Goal: Complete application form: Complete application form

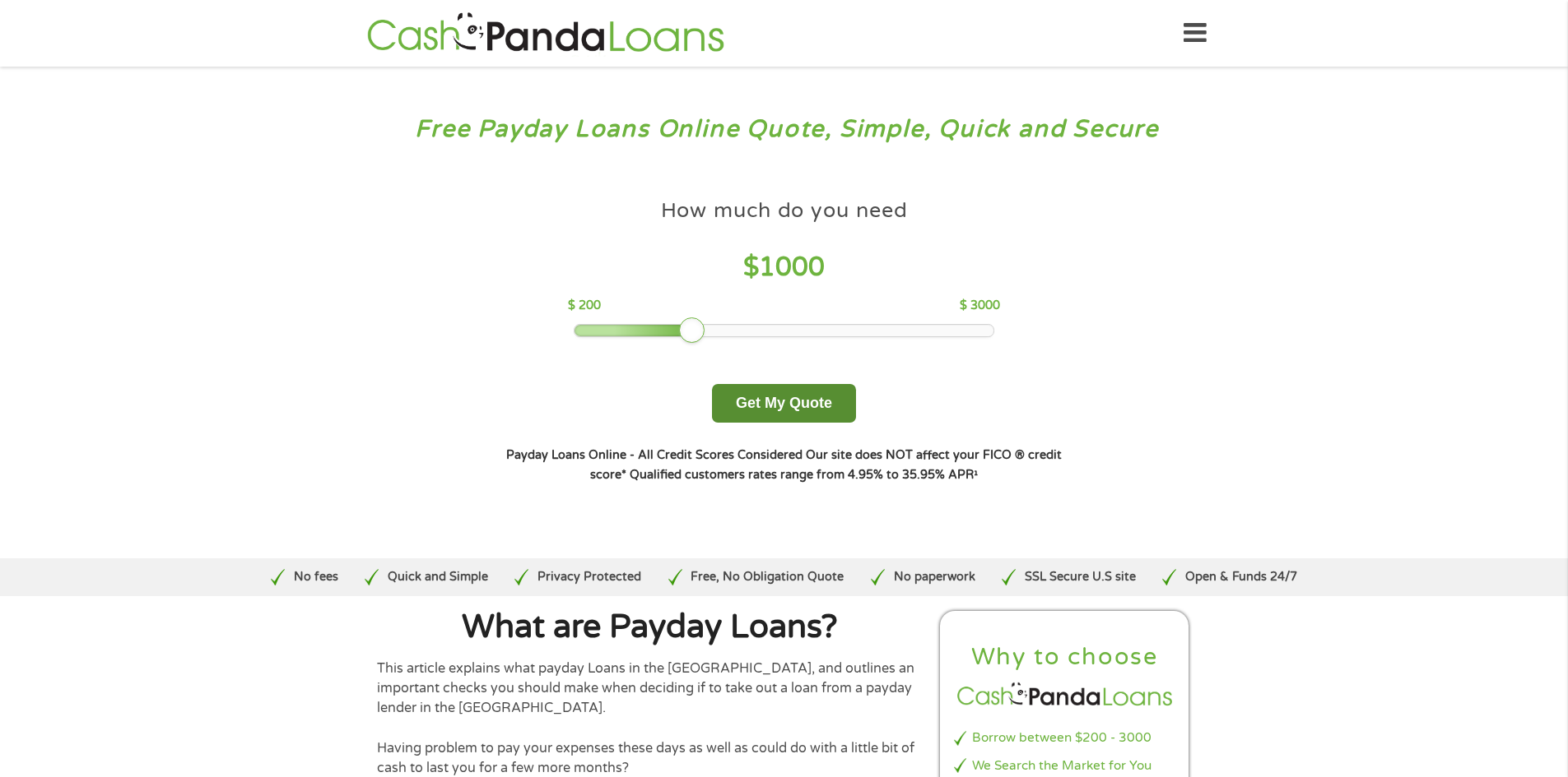
click at [804, 404] on button "Get My Quote" at bounding box center [784, 404] width 144 height 38
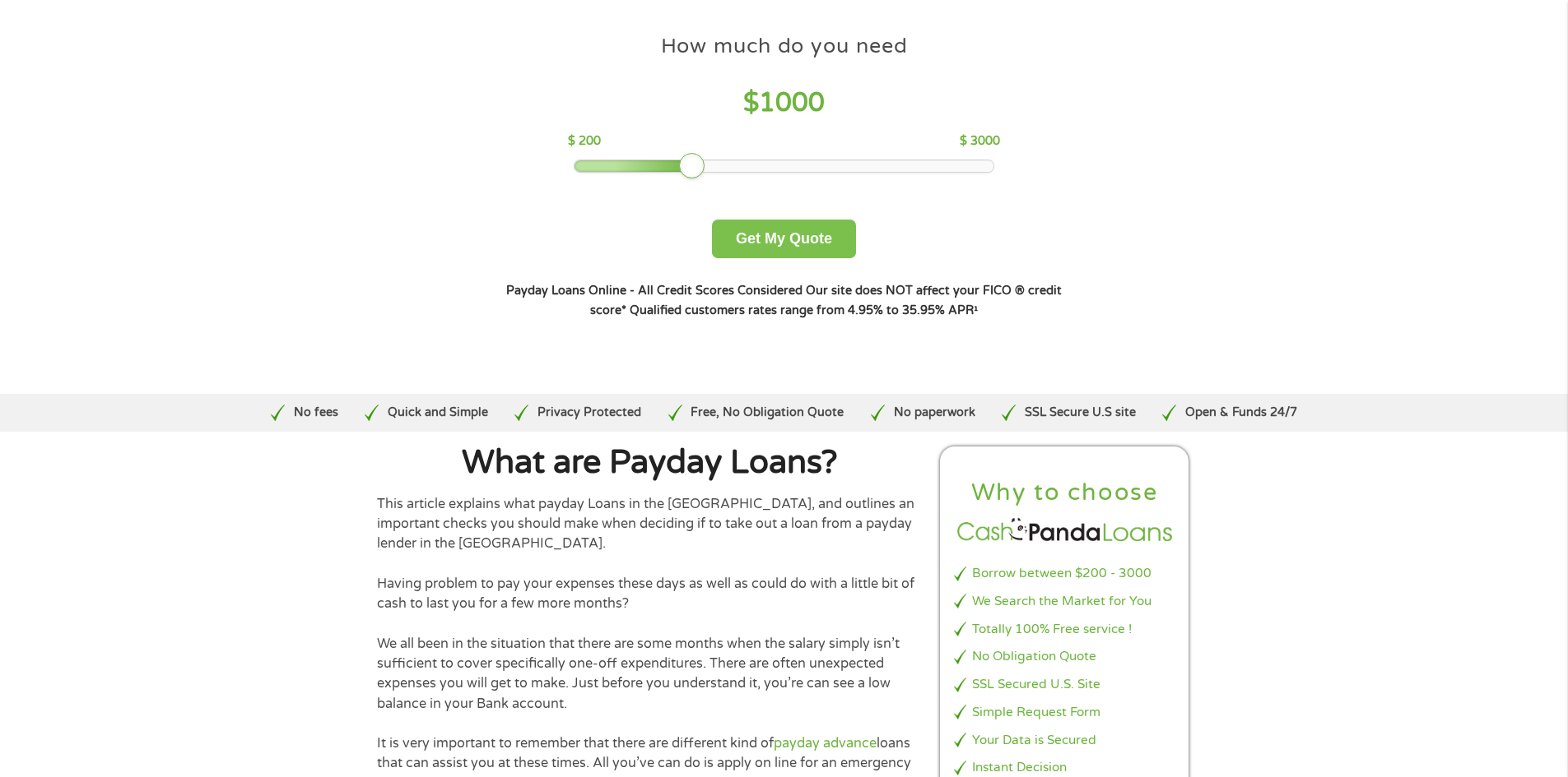
scroll to position [82, 0]
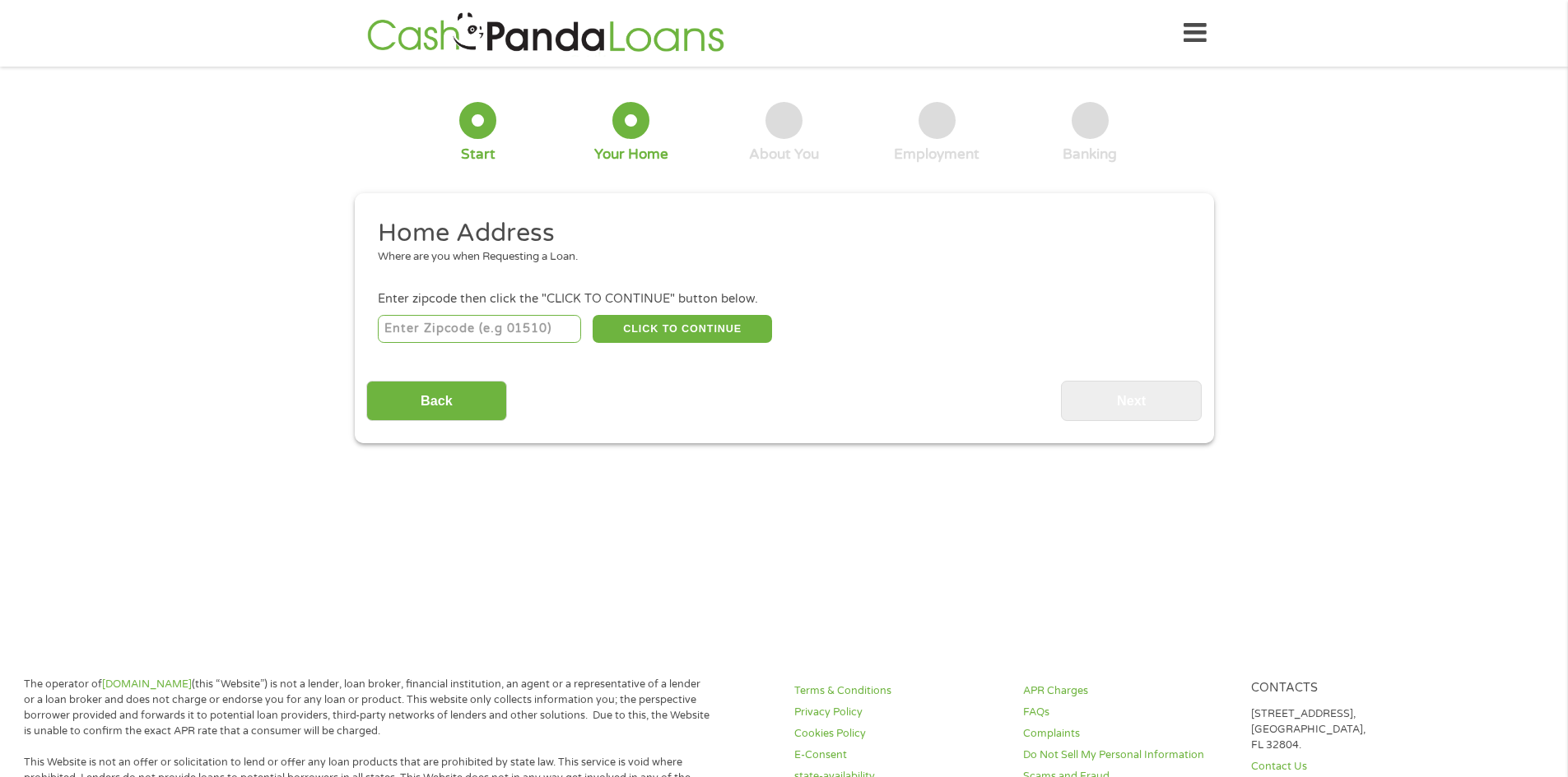
click at [447, 345] on div "CLICK TO CONTINUE Please recheck your Zipcode, it seems to be Incorrect" at bounding box center [784, 329] width 811 height 34
click at [454, 341] on input "number" at bounding box center [479, 329] width 203 height 28
type input "77640"
click at [728, 312] on div "77640 CLICK TO CONTINUE Please recheck your Zipcode, it seems to be Incorrect" at bounding box center [784, 329] width 811 height 34
click at [732, 325] on button "CLICK TO CONTINUE" at bounding box center [682, 329] width 180 height 28
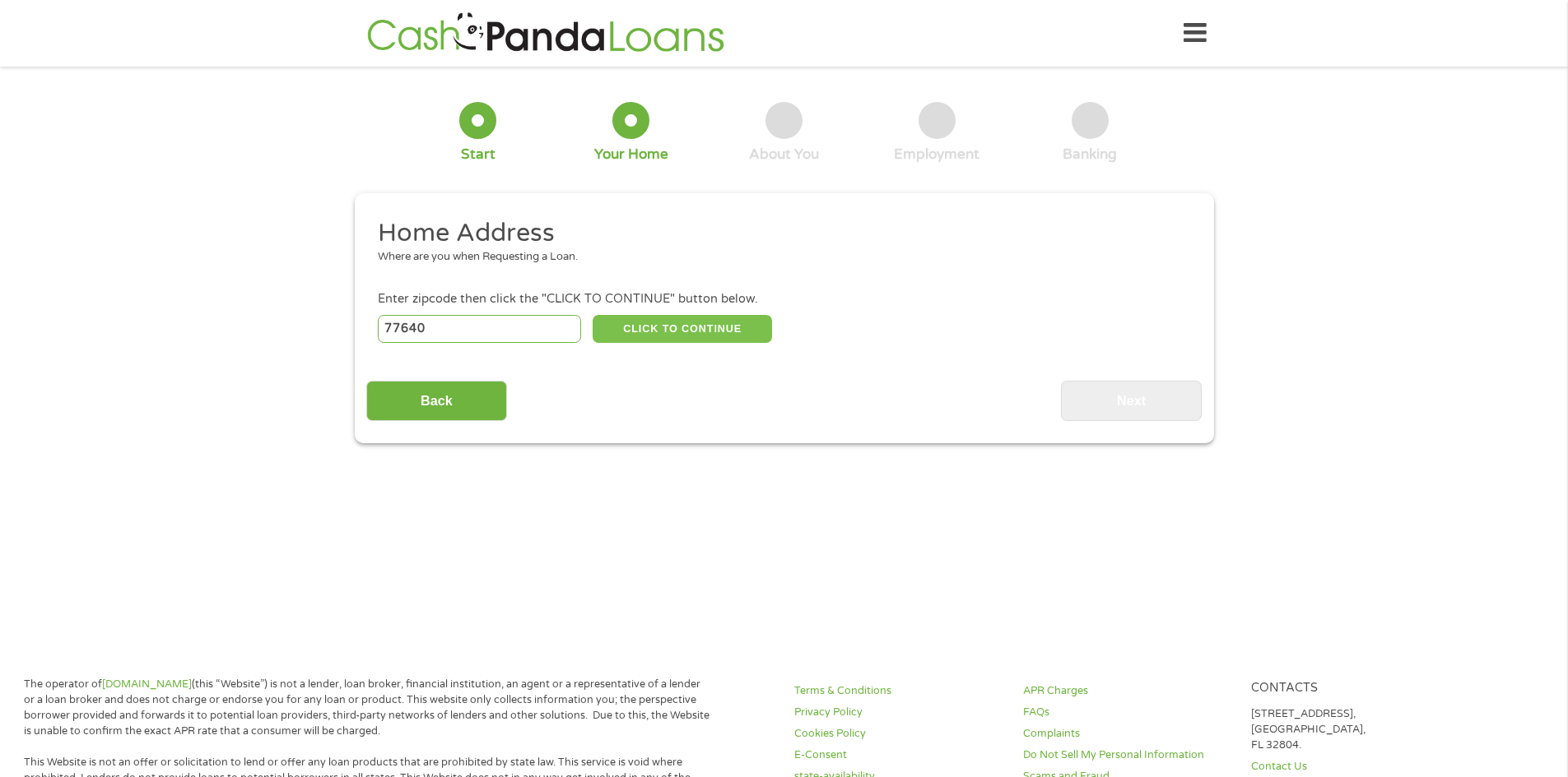
type input "77640"
type input "Port Arthur"
select select "Texas"
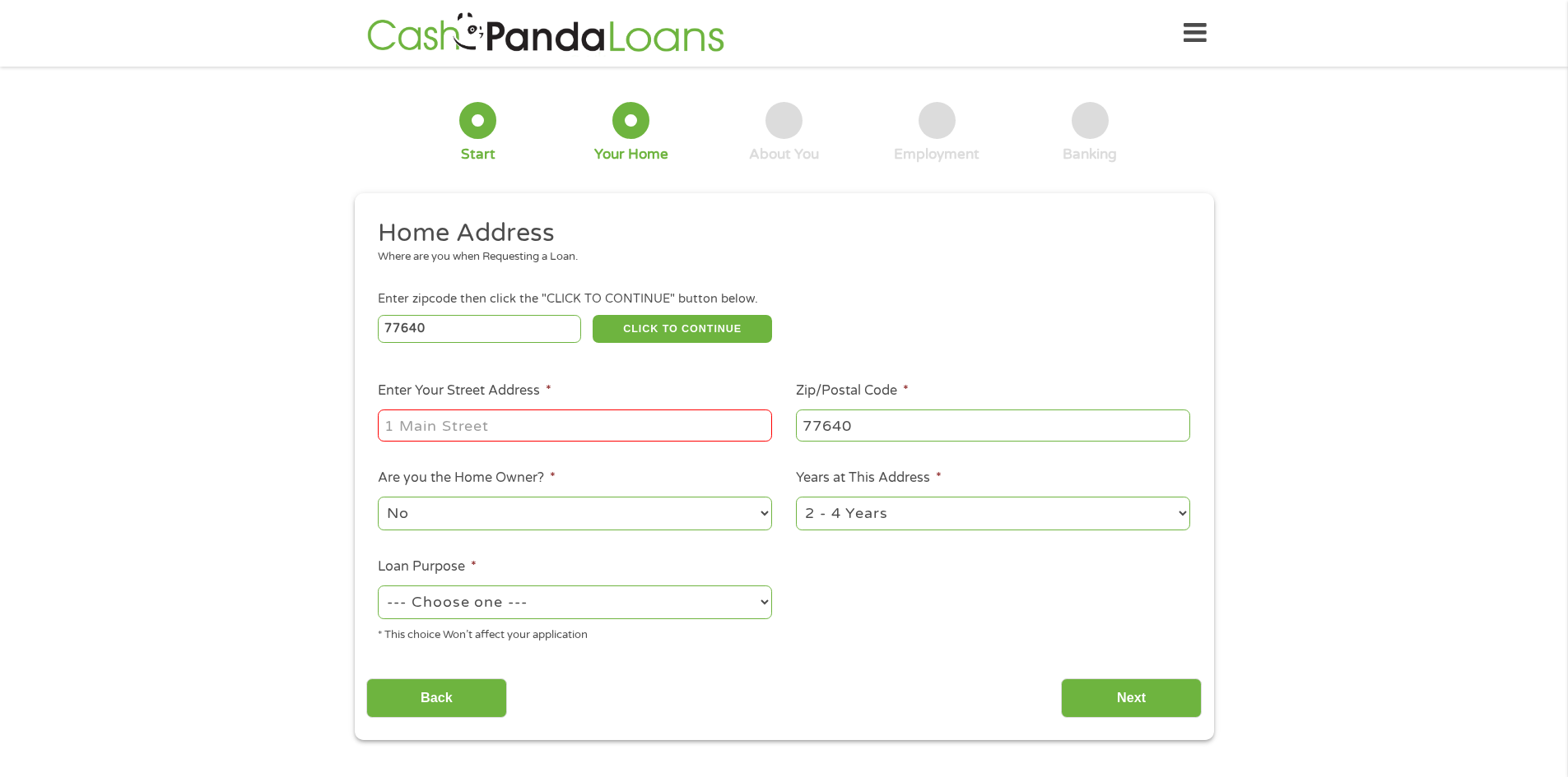
click at [576, 434] on input "Enter Your Street Address *" at bounding box center [575, 426] width 394 height 31
type input "2779 anne"
click at [678, 527] on select "No Yes" at bounding box center [575, 514] width 394 height 34
select select "yes"
click at [378, 497] on select "No Yes" at bounding box center [575, 514] width 394 height 34
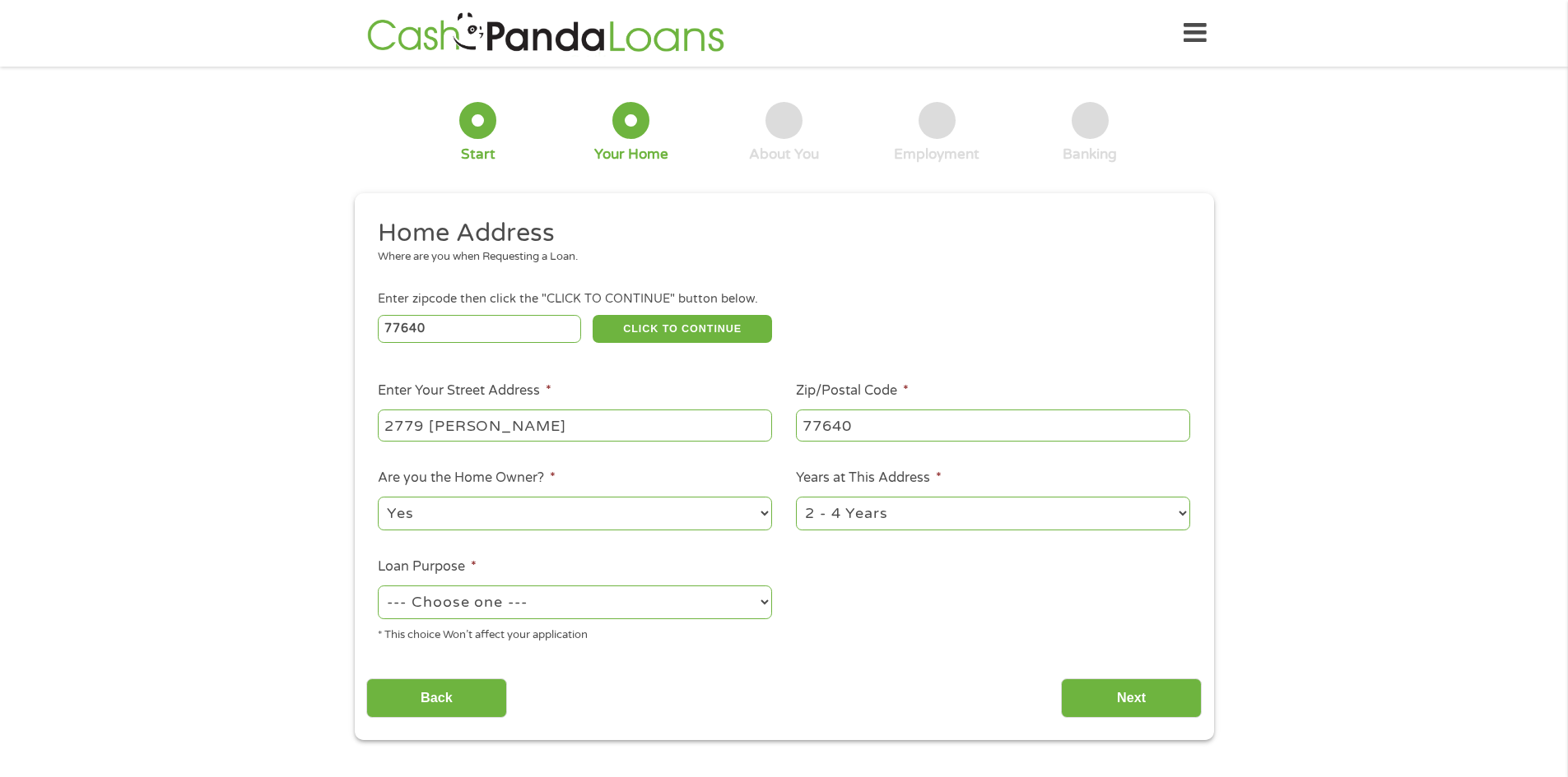
click at [544, 595] on select "--- Choose one --- Pay Bills Debt Consolidation Home Improvement Major Purchase…" at bounding box center [575, 603] width 394 height 34
select select "paybills"
click at [378, 586] on select "--- Choose one --- Pay Bills Debt Consolidation Home Improvement Major Purchase…" at bounding box center [575, 603] width 394 height 34
click at [623, 601] on select "--- Choose one --- Pay Bills Debt Consolidation Home Improvement Major Purchase…" at bounding box center [575, 603] width 394 height 34
drag, startPoint x: 995, startPoint y: 596, endPoint x: 1011, endPoint y: 604, distance: 17.9
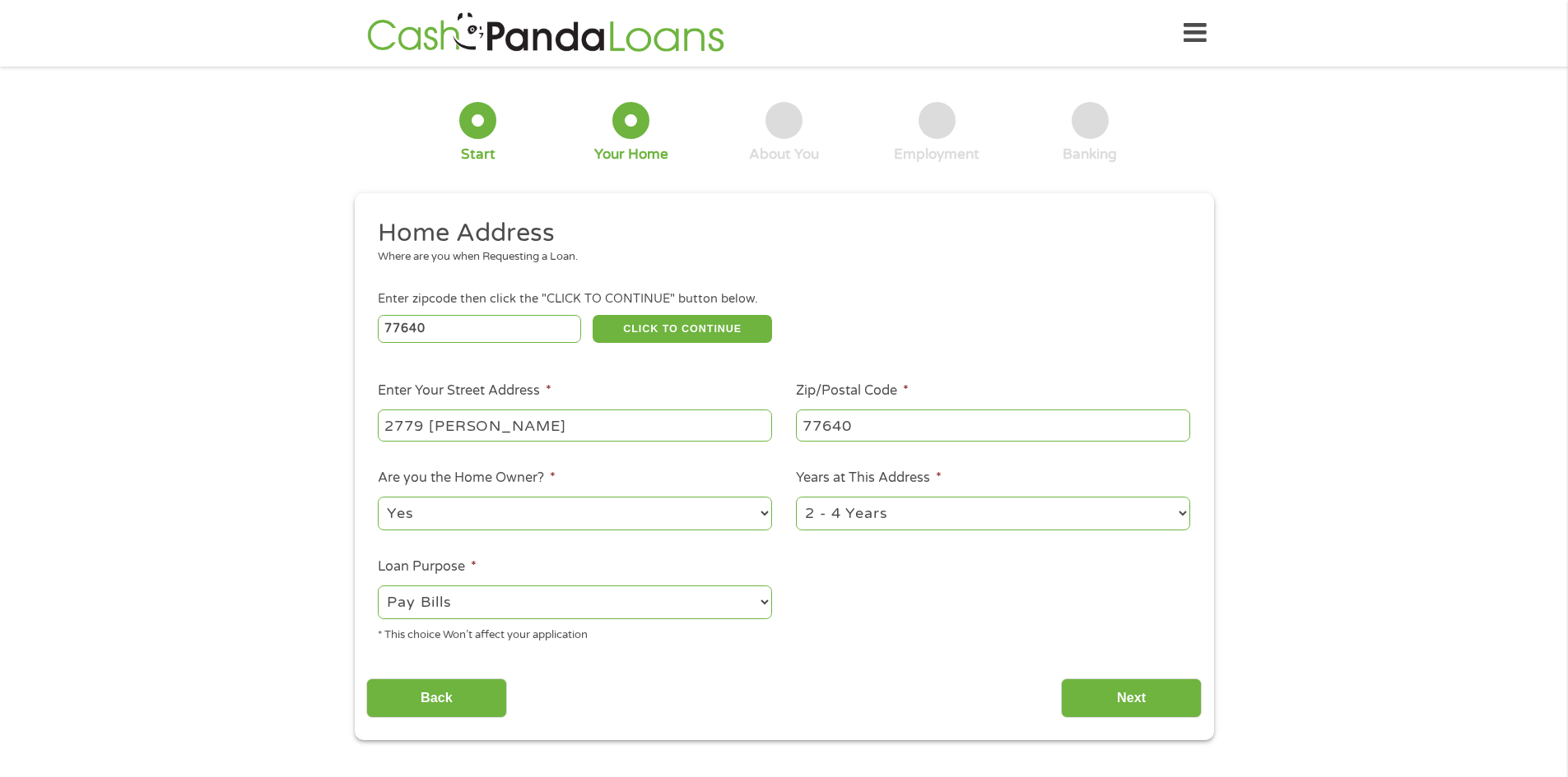
click at [995, 596] on ul "Home Address Where are you when Requesting a Loan. Enter zipcode then click the…" at bounding box center [784, 437] width 835 height 440
click at [1122, 690] on input "Next" at bounding box center [1131, 699] width 140 height 40
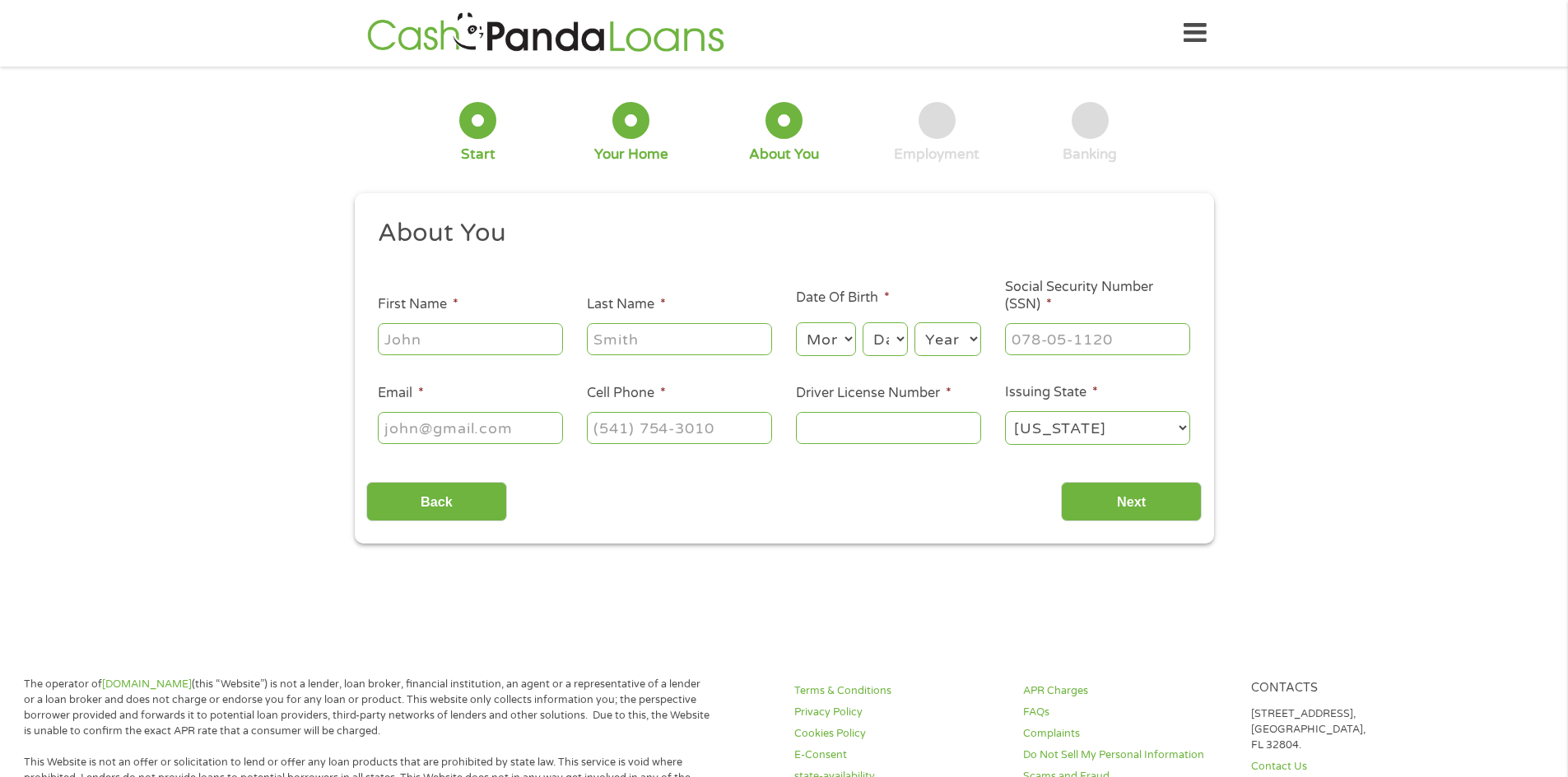
click at [510, 354] on input "First Name *" at bounding box center [470, 339] width 185 height 31
type input "issa"
type input "massoud"
select select "9"
select select "13"
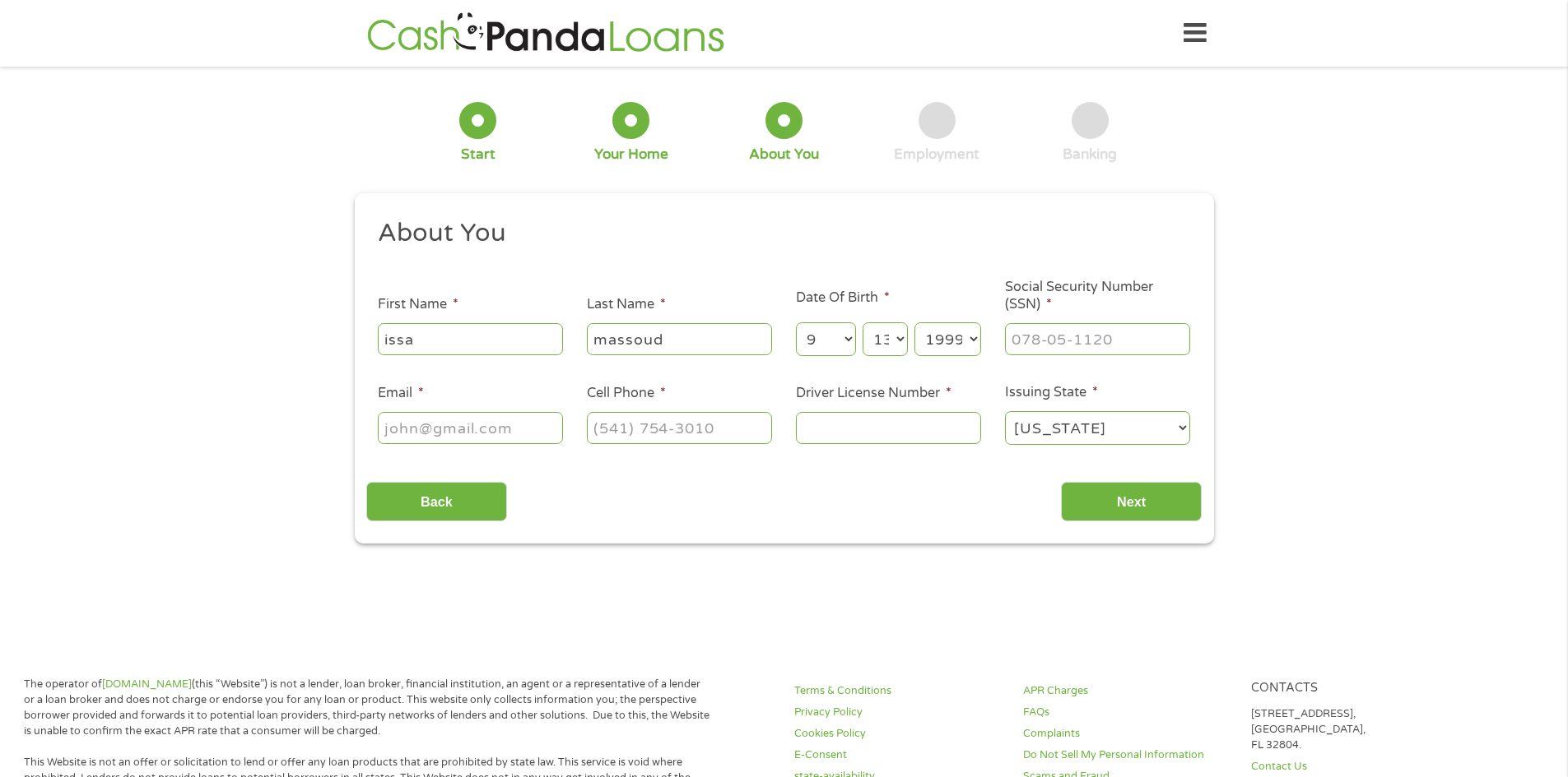
select select "1996"
type input "804-43-4235"
type input "issa.m.massoud96@gmail.com"
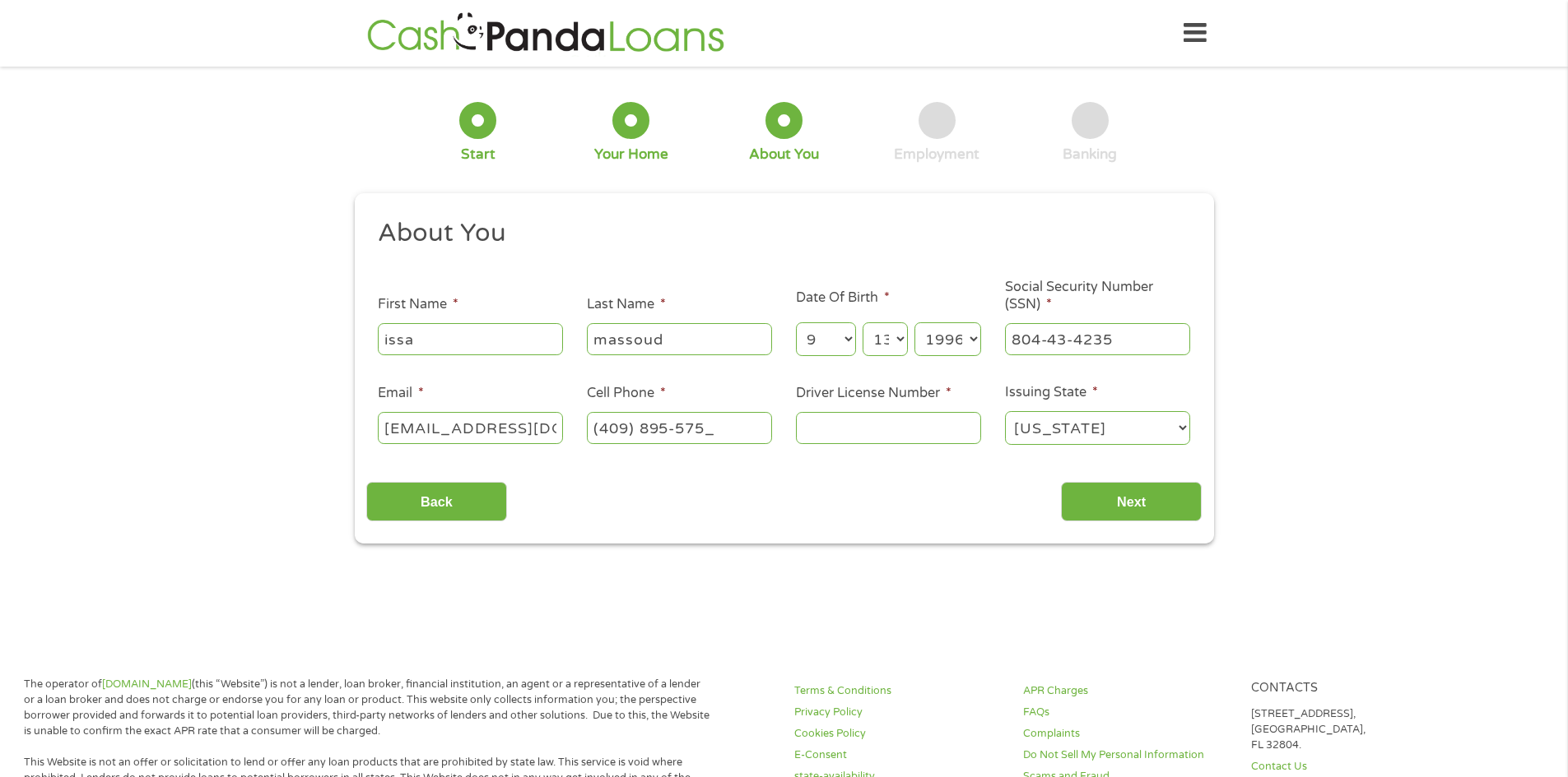
type input "(409) 895-5750"
click at [1152, 474] on div "Back Next" at bounding box center [784, 495] width 835 height 51
click at [1154, 489] on input "Next" at bounding box center [1131, 502] width 140 height 40
click at [935, 451] on ul "About You This field is hidden when viewing the form Title * --- Choose one ---…" at bounding box center [784, 338] width 835 height 242
click at [924, 434] on input "Driver License Number *" at bounding box center [888, 428] width 185 height 31
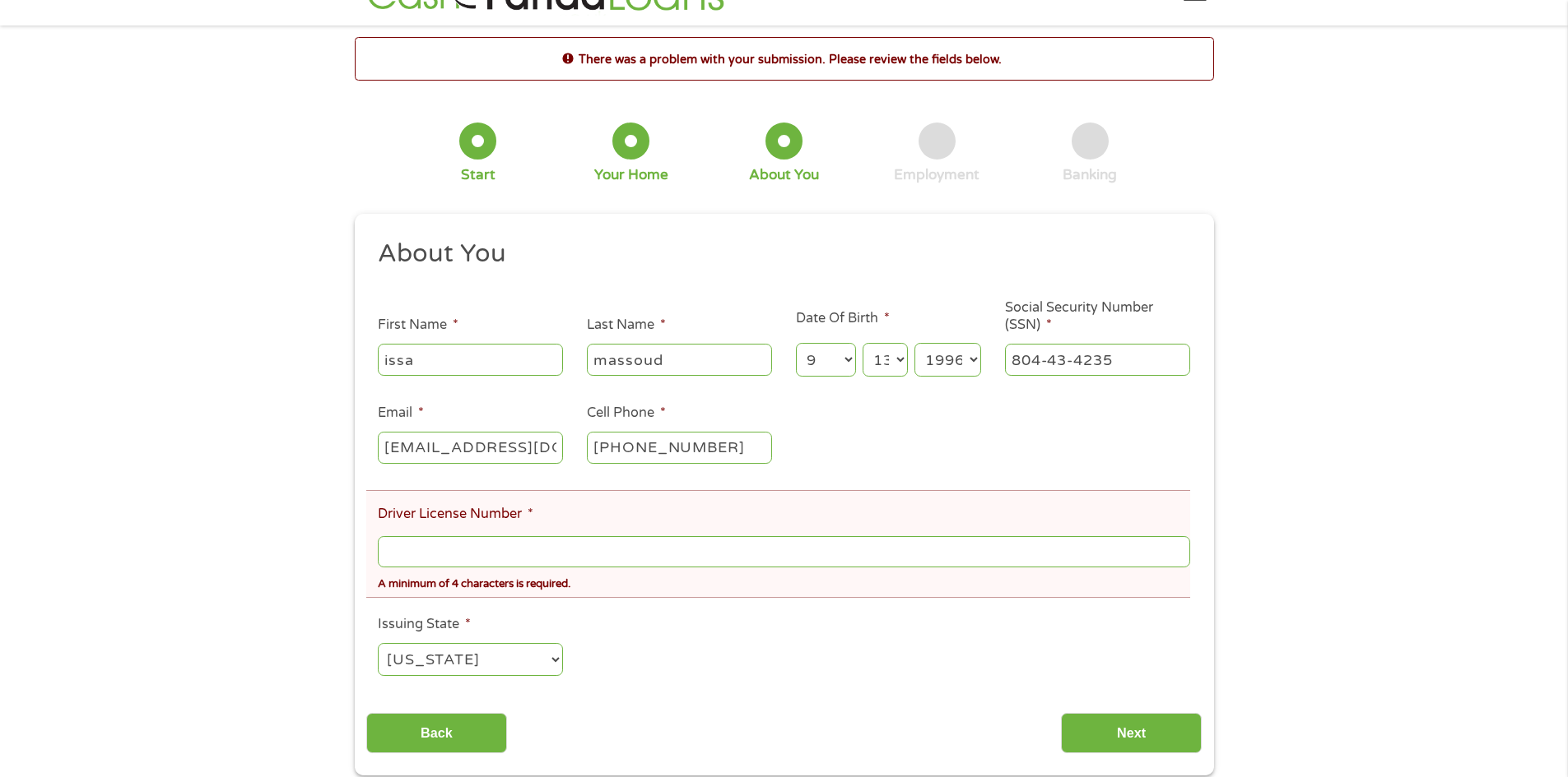
scroll to position [82, 0]
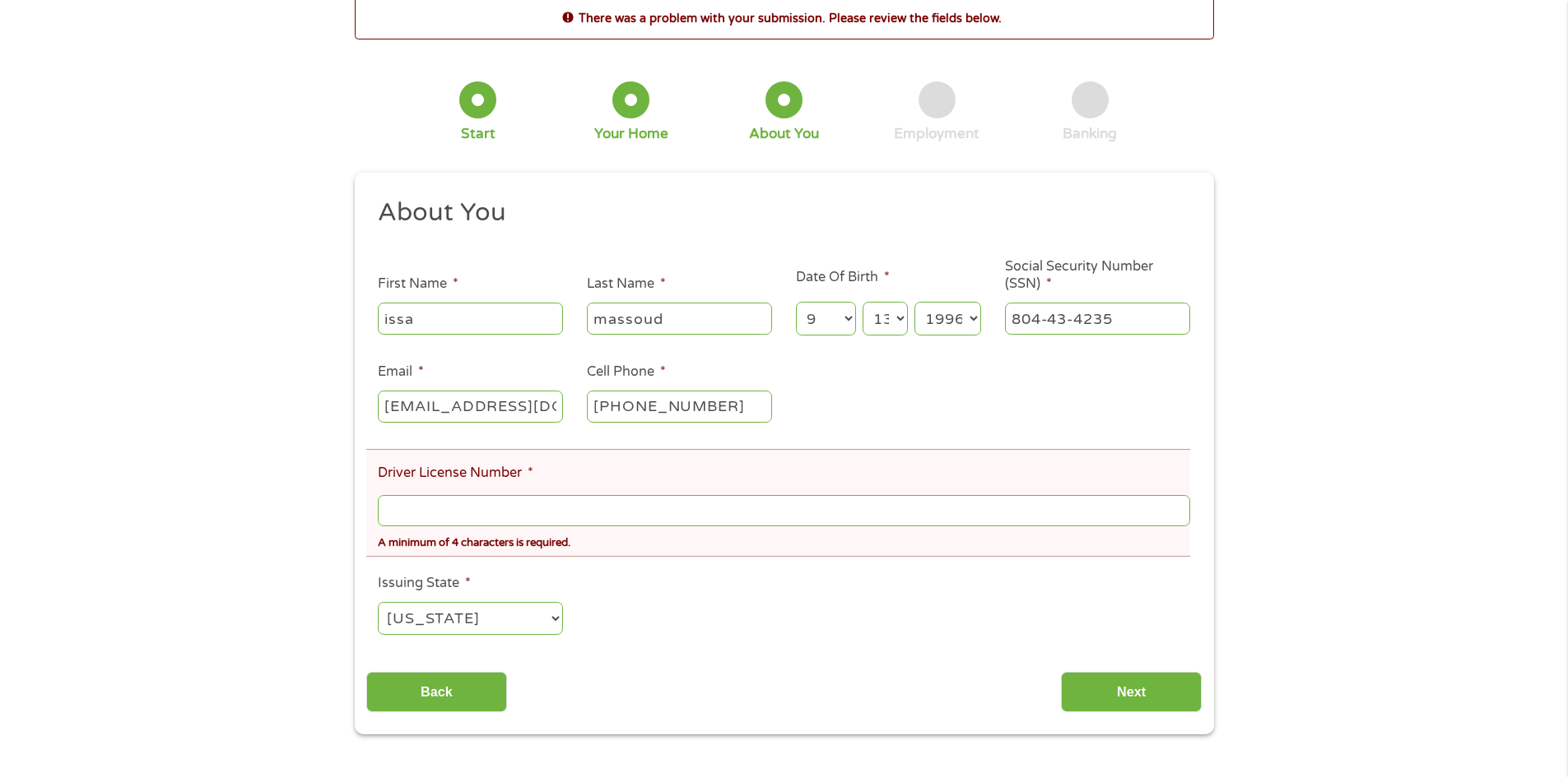
click at [613, 479] on li "Driver License Number * A minimum of 4 characters is required." at bounding box center [778, 503] width 824 height 108
drag, startPoint x: 613, startPoint y: 479, endPoint x: 549, endPoint y: 505, distance: 69.1
click at [549, 505] on input "Driver License Number *" at bounding box center [784, 511] width 811 height 31
type input "48615177"
click at [1138, 684] on input "Next" at bounding box center [1131, 692] width 140 height 40
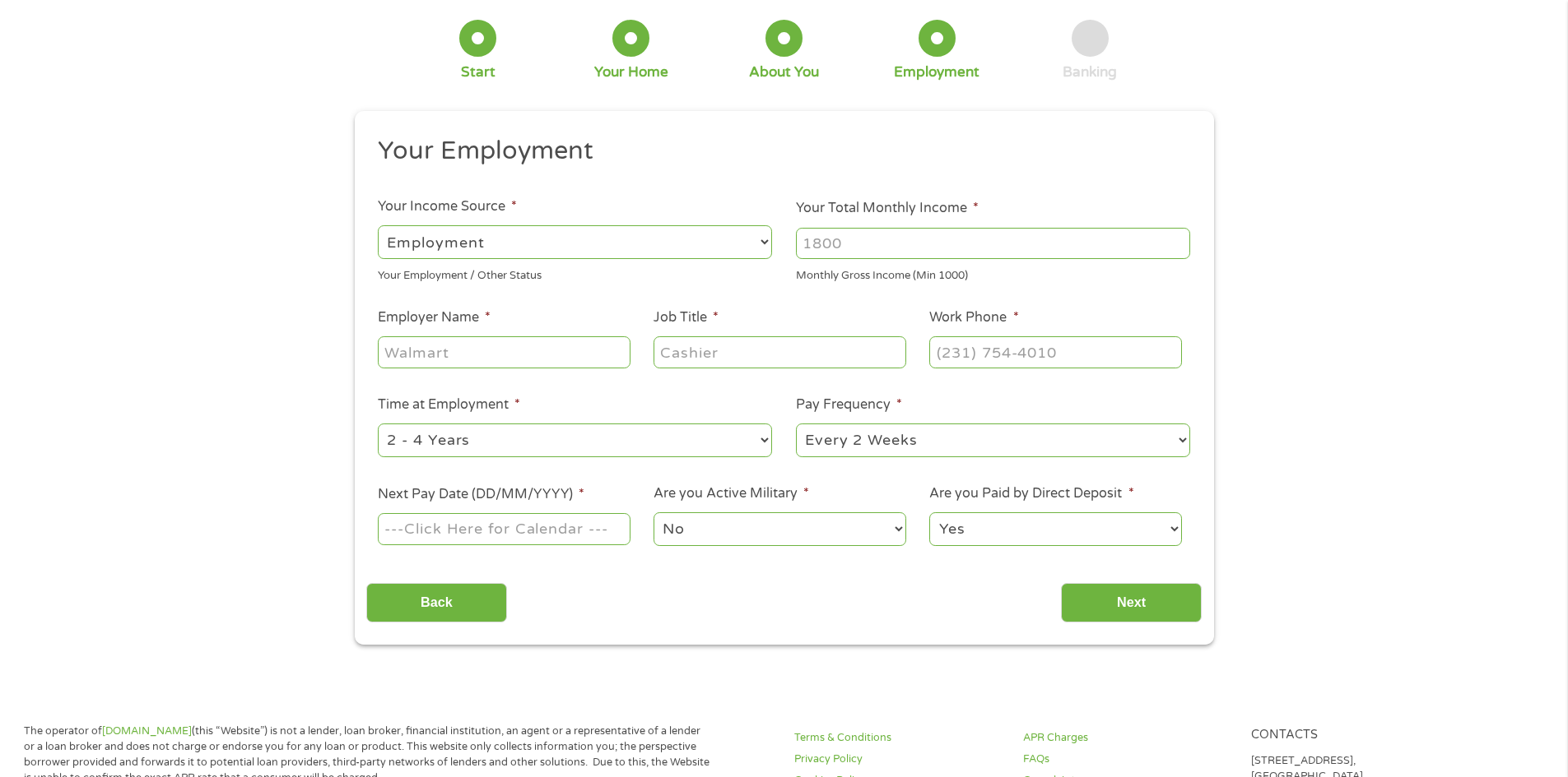
scroll to position [0, 0]
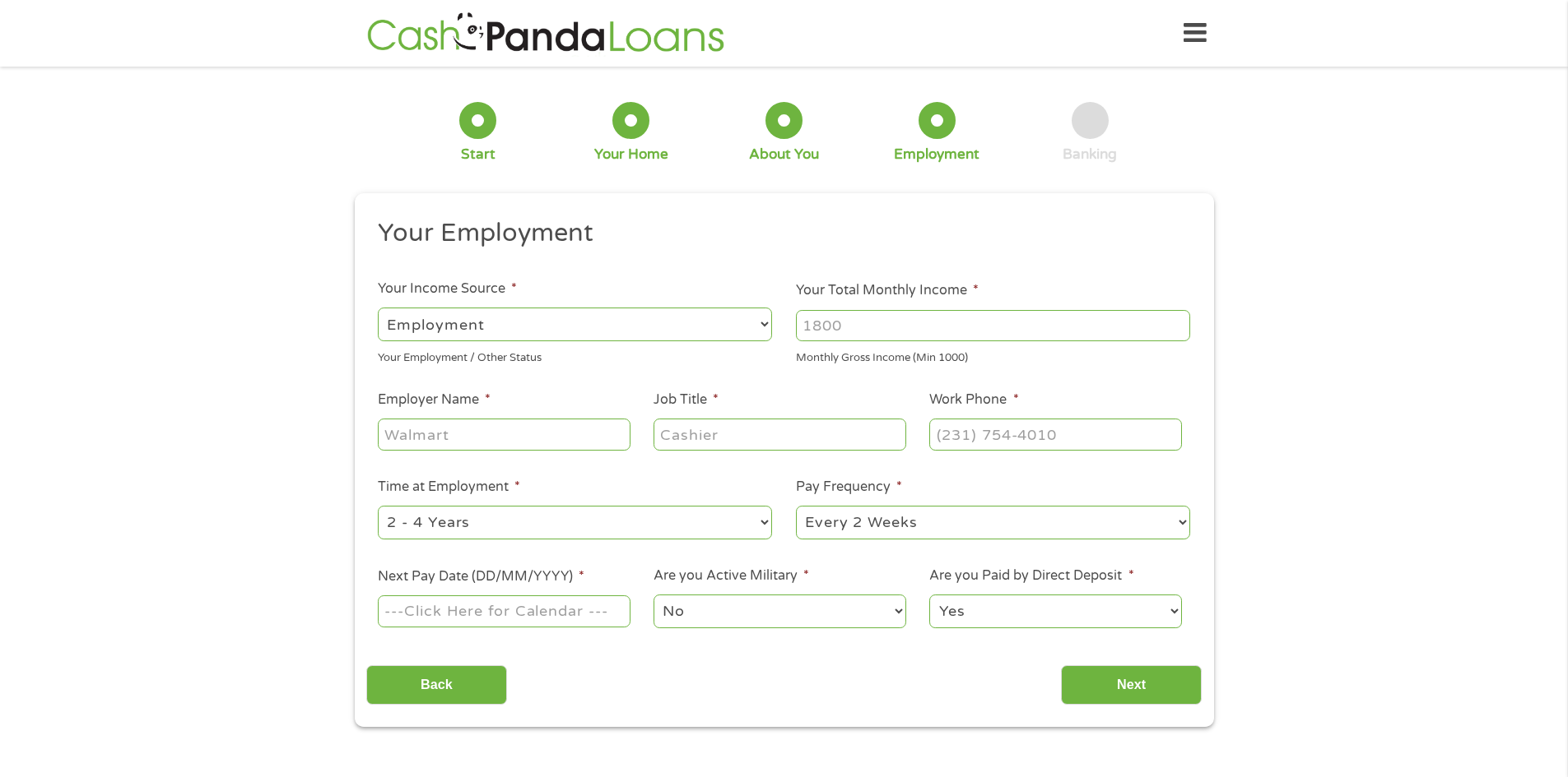
click at [941, 309] on div at bounding box center [993, 325] width 394 height 37
click at [946, 316] on input "Your Total Monthly Income *" at bounding box center [993, 326] width 394 height 31
click at [939, 315] on input "Your Total Monthly Income *" at bounding box center [993, 326] width 394 height 31
drag, startPoint x: 882, startPoint y: 342, endPoint x: 876, endPoint y: 333, distance: 10.8
click at [880, 340] on div "5000" at bounding box center [993, 325] width 394 height 37
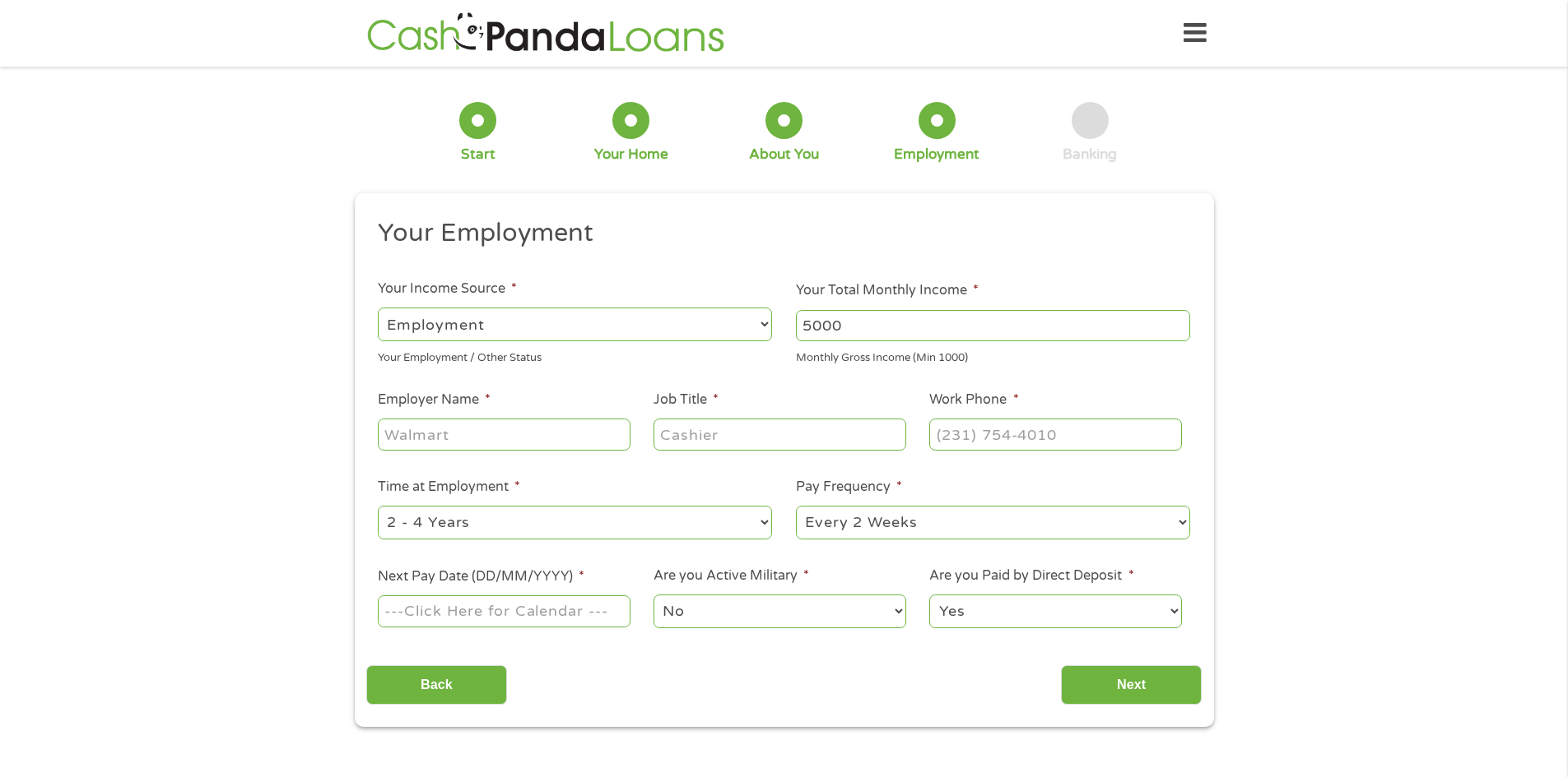
click at [876, 333] on input "5000" at bounding box center [993, 326] width 394 height 31
type input "4600"
type input "rhinorack"
type input "accountant"
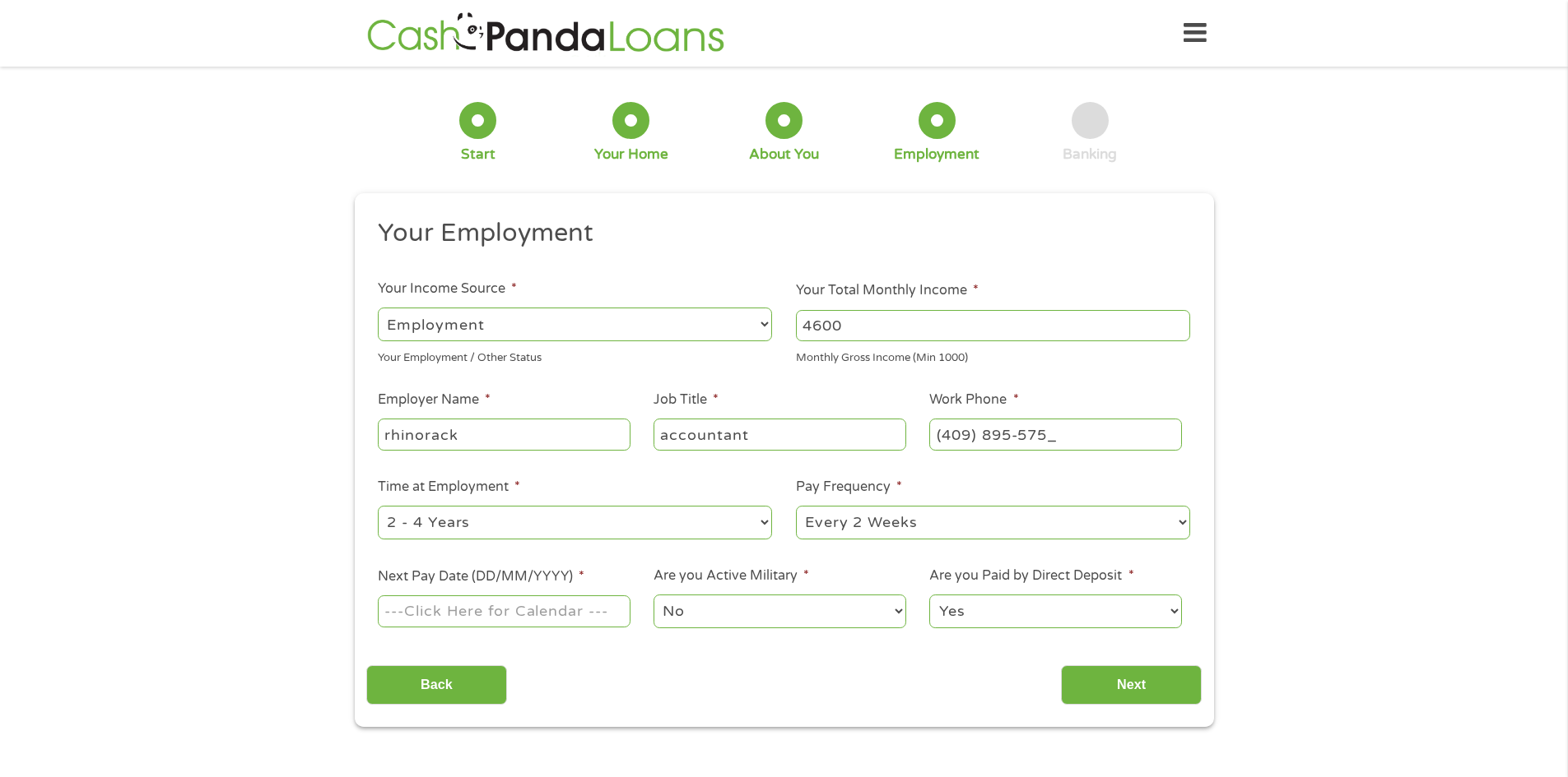
type input "(409) 895-5750"
select select "24months"
select select "weekly"
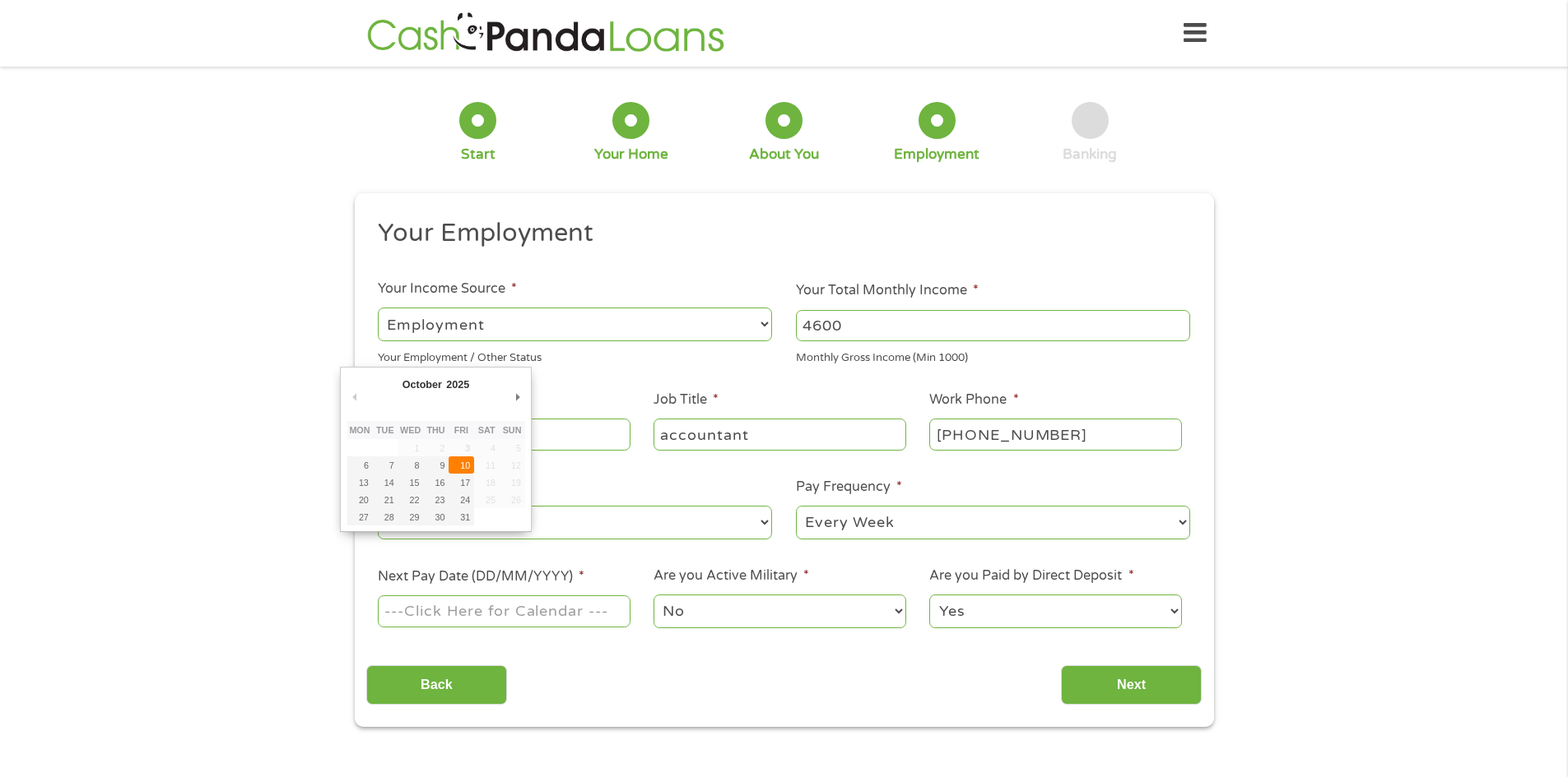
type input "10/10/2025"
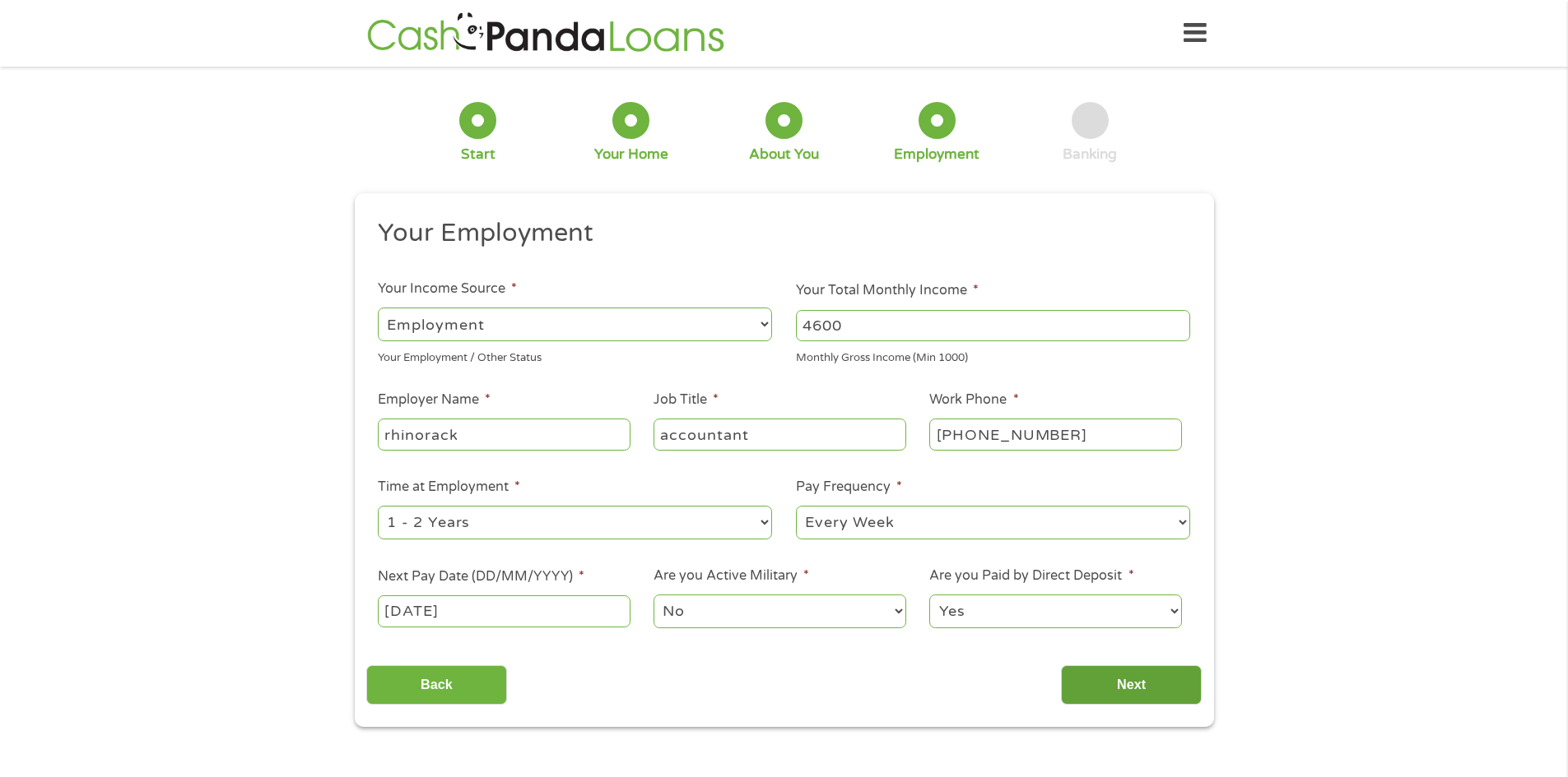
click at [1086, 671] on input "Next" at bounding box center [1131, 685] width 140 height 40
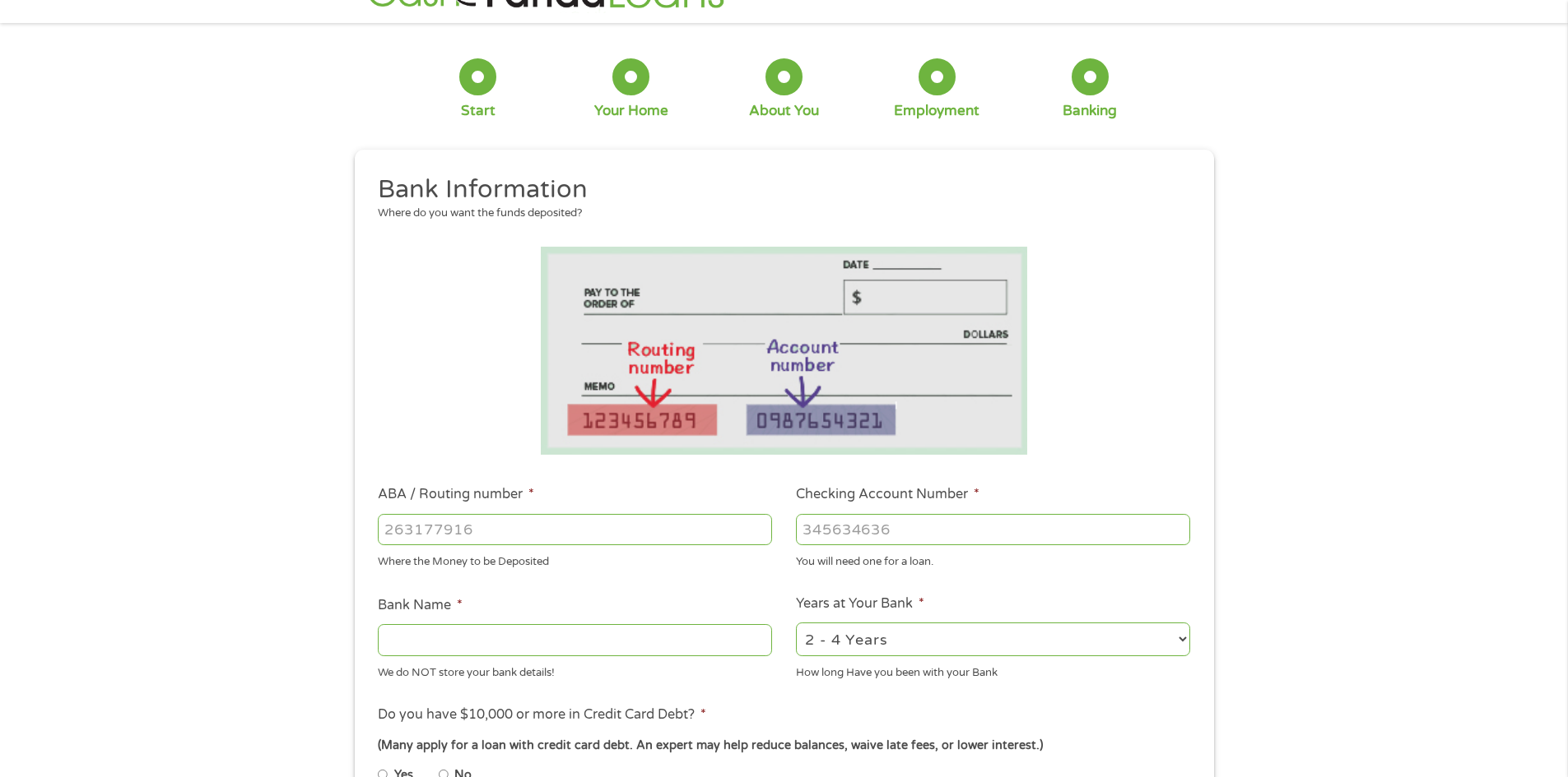
scroll to position [82, 0]
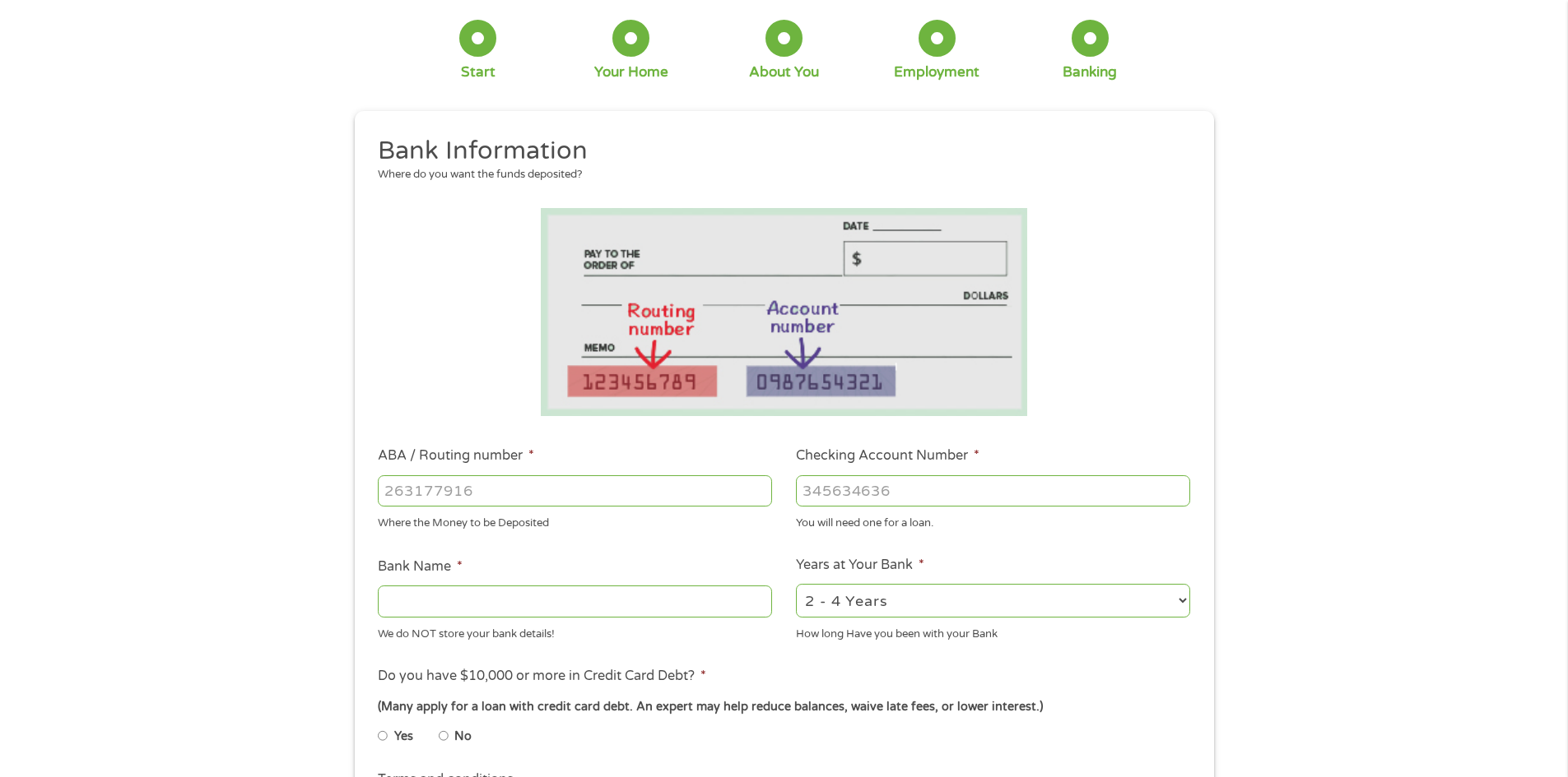
click at [528, 482] on input "ABA / Routing number *" at bounding box center [575, 491] width 394 height 31
click at [566, 495] on input "0311" at bounding box center [575, 491] width 394 height 31
drag, startPoint x: 566, startPoint y: 495, endPoint x: 531, endPoint y: 496, distance: 35.0
click at [531, 496] on input "0311" at bounding box center [575, 491] width 394 height 31
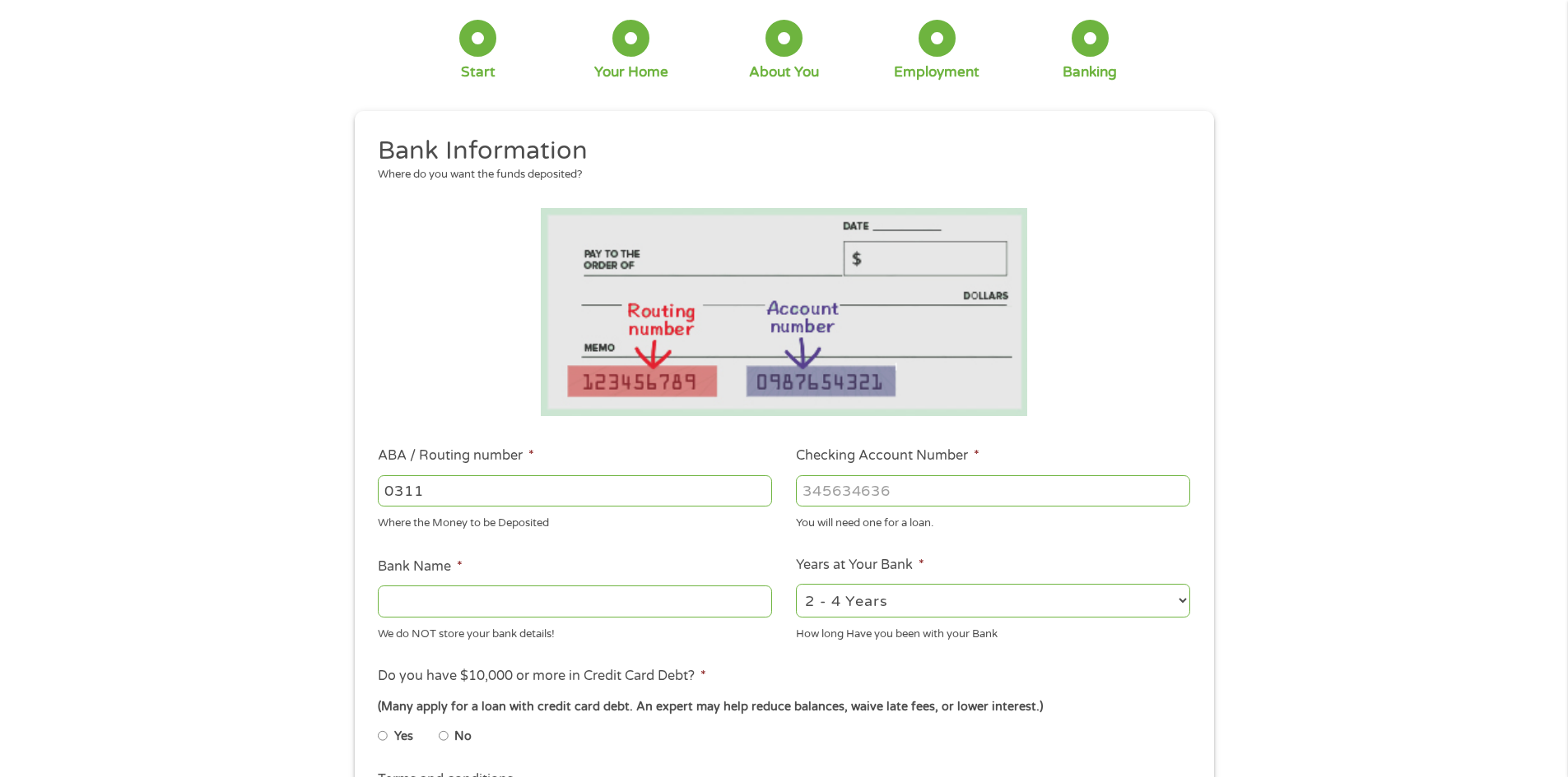
paste input "312"
click at [757, 481] on input "312" at bounding box center [575, 491] width 394 height 31
click at [763, 487] on input "313" at bounding box center [575, 491] width 394 height 31
click at [763, 487] on input "314" at bounding box center [575, 491] width 394 height 31
type input "031176110"
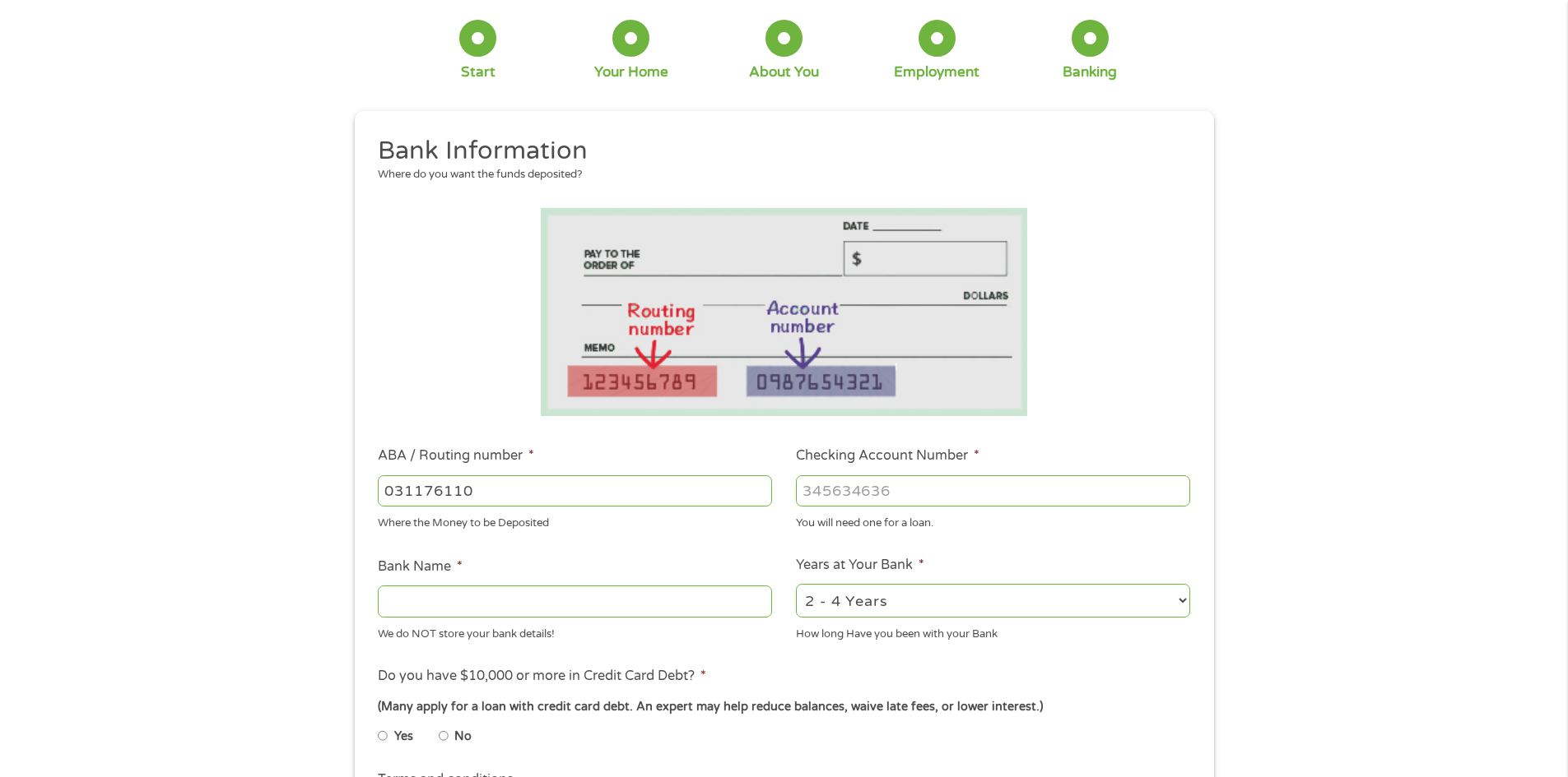
type input "CAPITAL ONE NA"
type input "36326447649"
select select "24months"
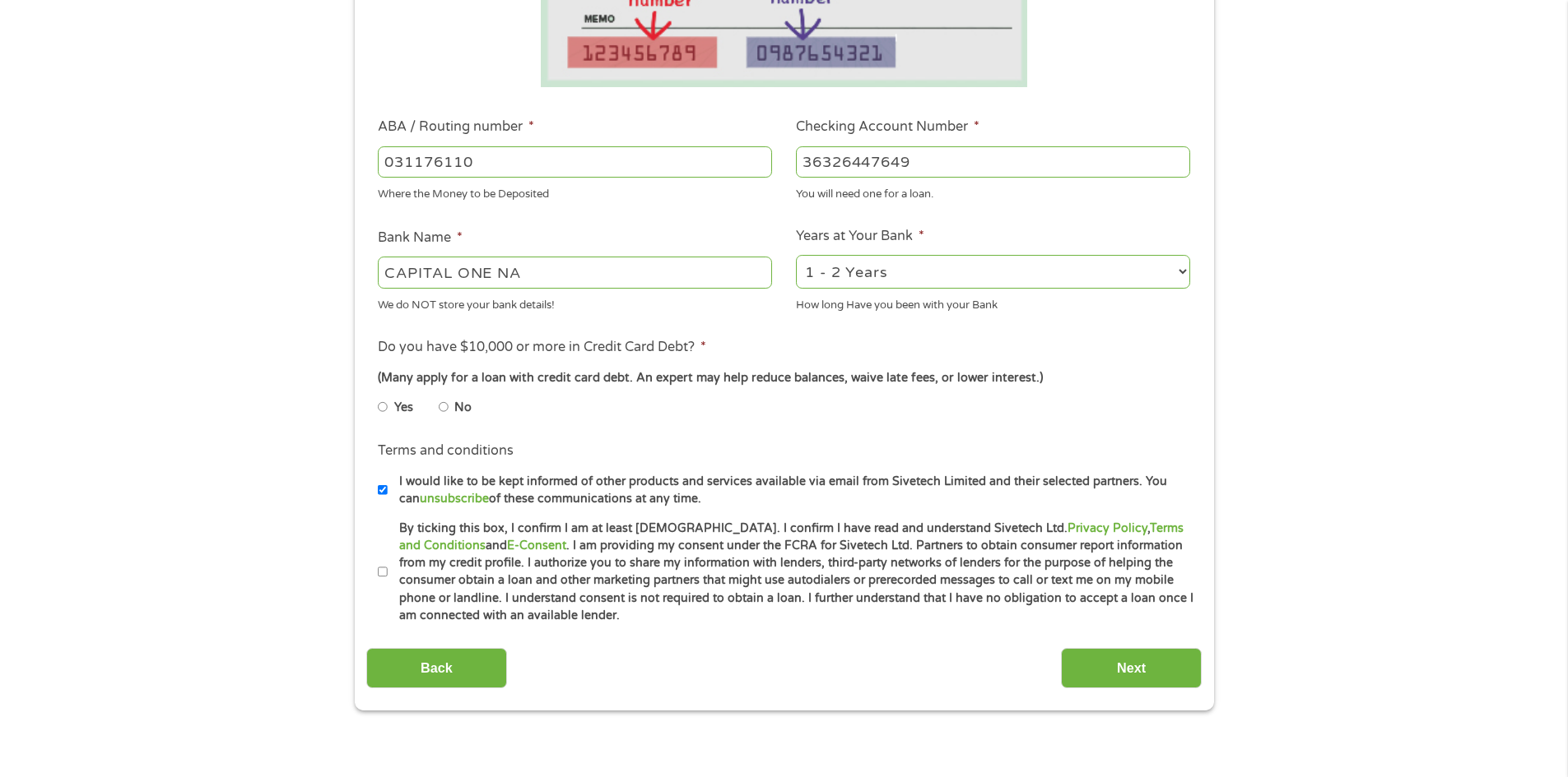
click at [448, 410] on li "No" at bounding box center [469, 407] width 59 height 32
click at [448, 404] on li "No" at bounding box center [469, 407] width 59 height 32
click at [438, 405] on li "Yes" at bounding box center [408, 407] width 61 height 32
click at [443, 405] on input "No" at bounding box center [443, 407] width 10 height 26
radio input "true"
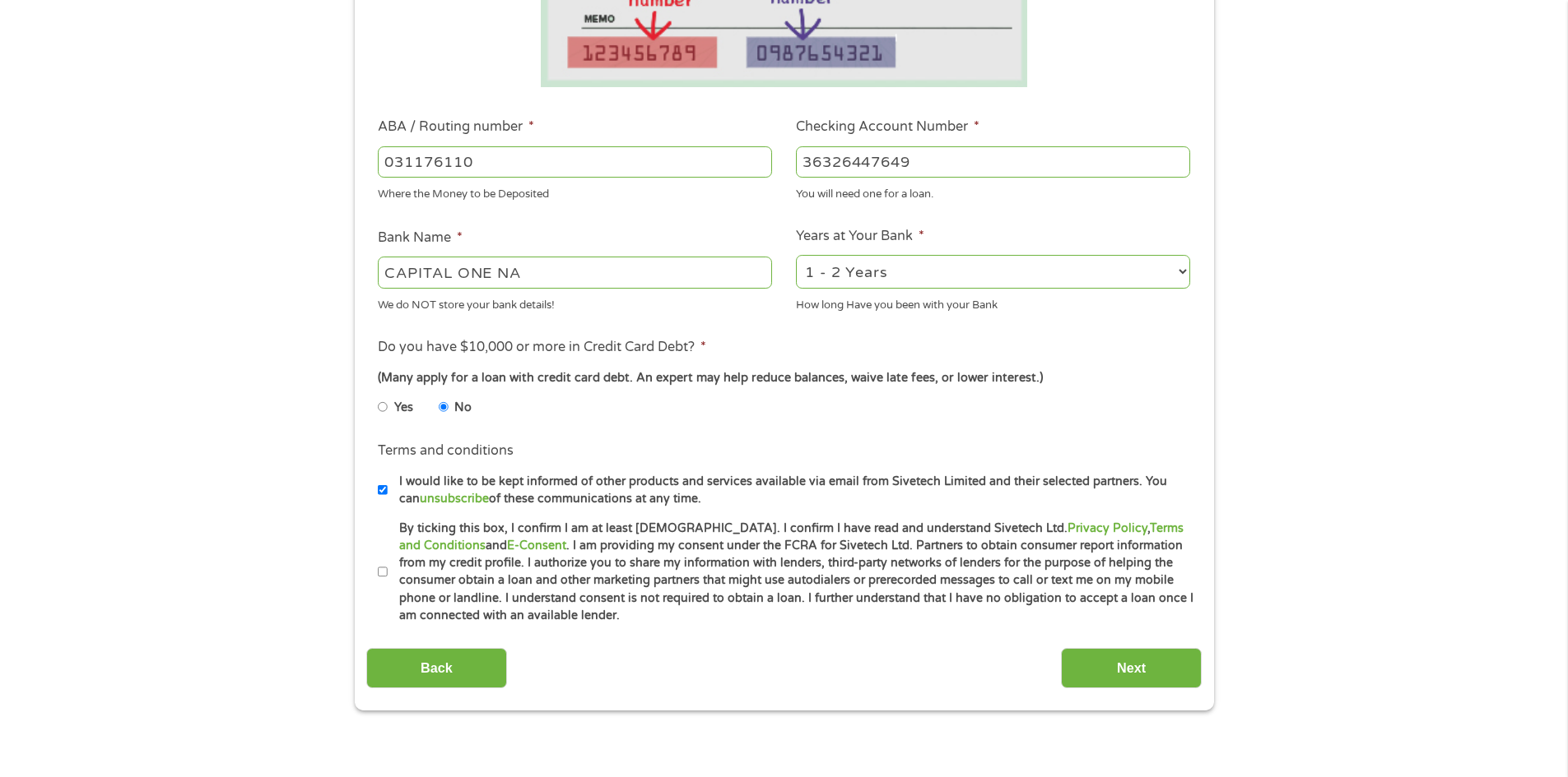
click at [385, 484] on input "I would like to be kept informed of other products and services available via e…" at bounding box center [382, 490] width 10 height 26
checkbox input "false"
click at [558, 588] on label "By ticking this box, I confirm I am at least 18 years old. I confirm I have rea…" at bounding box center [791, 572] width 807 height 106
click at [387, 586] on input "By ticking this box, I confirm I am at least 18 years old. I confirm I have rea…" at bounding box center [382, 572] width 10 height 26
checkbox input "true"
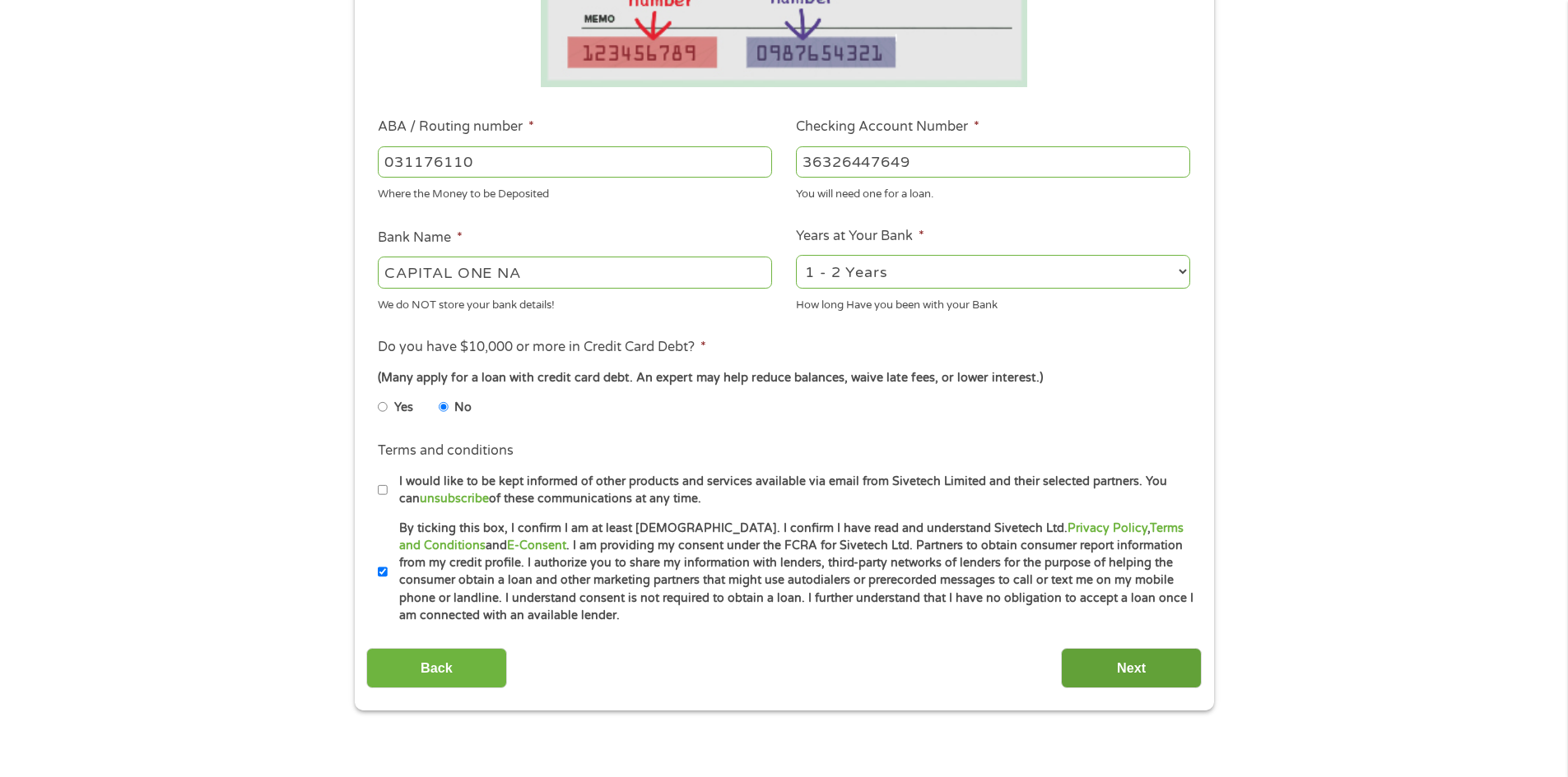
drag, startPoint x: 1252, startPoint y: 660, endPoint x: 1105, endPoint y: 651, distance: 147.3
click at [1175, 652] on div "1 Start 2 Your Home 3 About You 4 Employment 5 Banking 6 This field is hidden w…" at bounding box center [784, 188] width 1568 height 1043
click at [1104, 651] on input "Next" at bounding box center [1131, 668] width 140 height 40
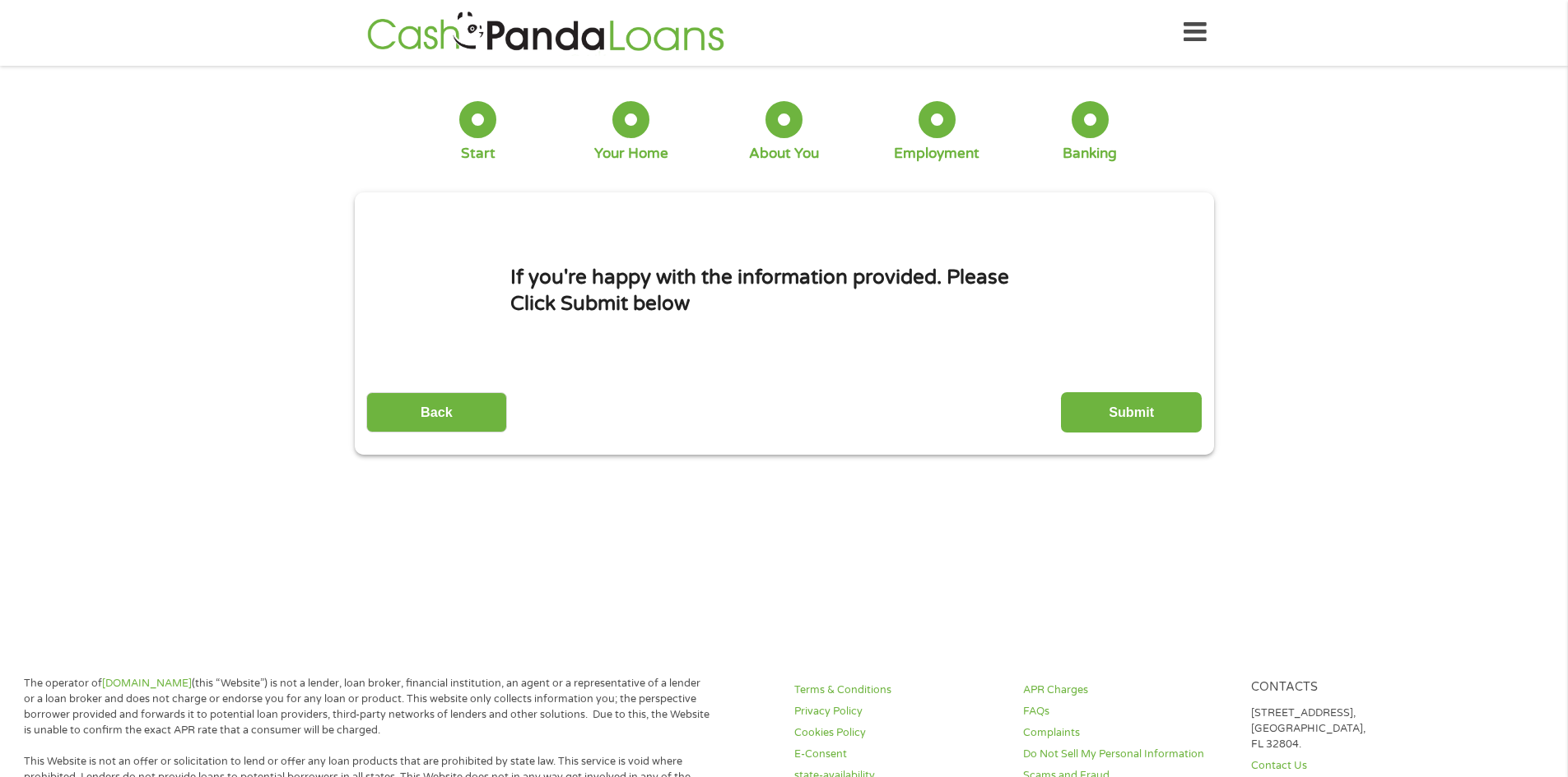
scroll to position [0, 0]
drag, startPoint x: 1142, startPoint y: 653, endPoint x: 966, endPoint y: 560, distance: 199.1
click at [1155, 426] on input "Submit" at bounding box center [1131, 413] width 140 height 40
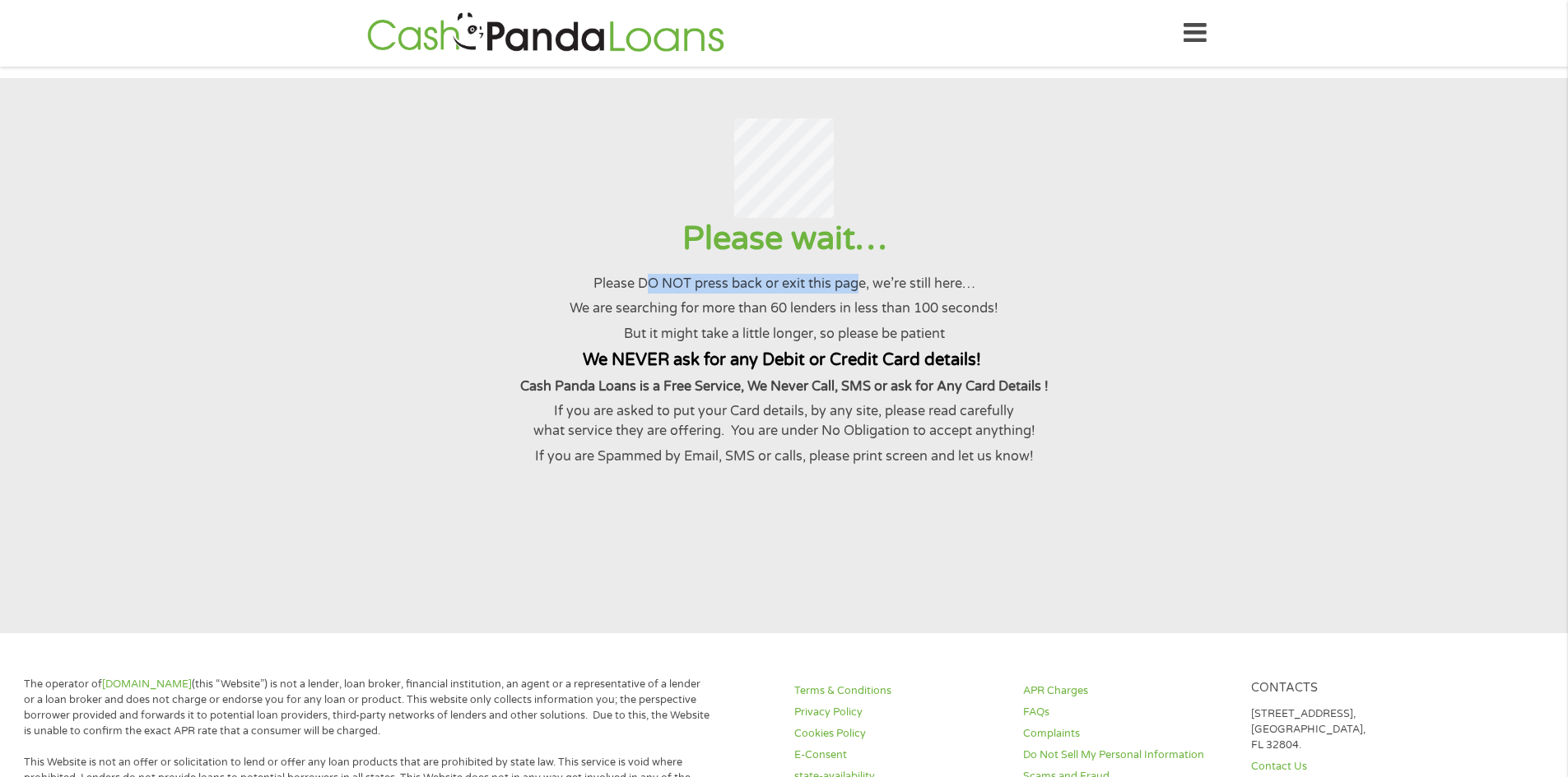
drag, startPoint x: 652, startPoint y: 294, endPoint x: 861, endPoint y: 301, distance: 209.1
click at [860, 294] on p "Please DO NOT press back or exit this page, we’re still here…" at bounding box center [784, 283] width 1528 height 20
click at [861, 294] on p "Please DO NOT press back or exit this page, we’re still here…" at bounding box center [784, 283] width 1528 height 20
